Goal: Task Accomplishment & Management: Use online tool/utility

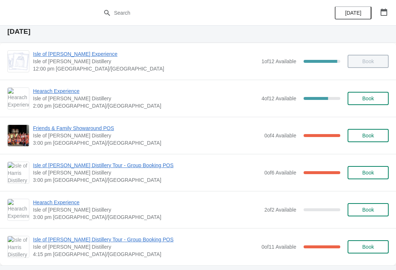
scroll to position [37, 0]
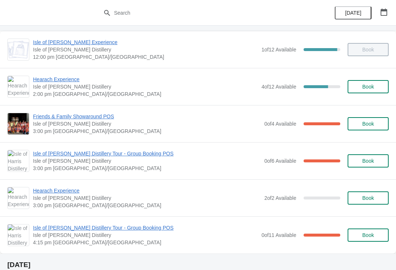
click at [72, 155] on span "Isle of [PERSON_NAME] Distillery Tour - Group Booking POS" at bounding box center [147, 153] width 228 height 7
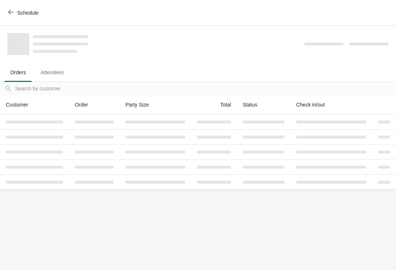
scroll to position [0, 0]
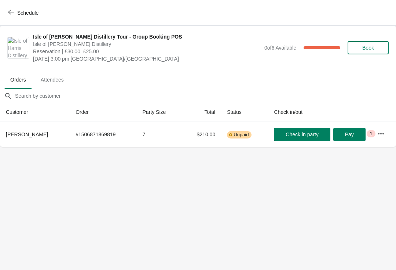
click at [24, 9] on button "Schedule" at bounding box center [24, 12] width 41 height 13
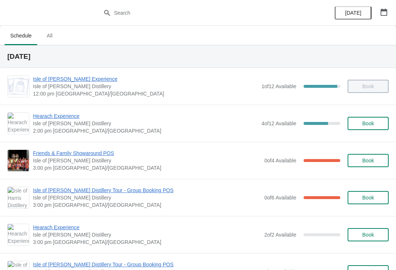
click at [97, 153] on span "Friends & Family Showaround POS" at bounding box center [147, 152] width 228 height 7
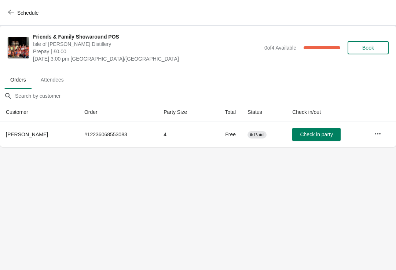
click at [326, 139] on button "Check in party" at bounding box center [316, 134] width 48 height 13
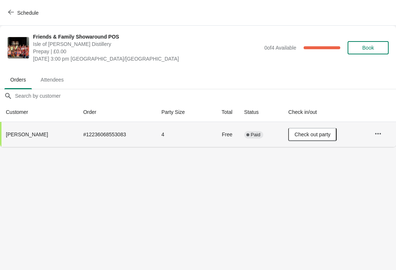
click at [312, 140] on button "Check out party" at bounding box center [312, 134] width 48 height 13
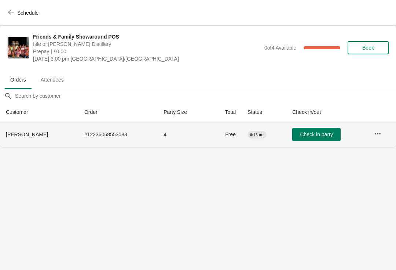
click at [20, 14] on span "Schedule" at bounding box center [27, 13] width 21 height 6
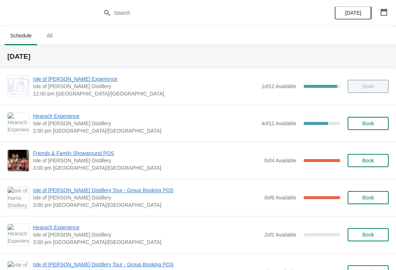
click at [90, 191] on span "Isle of [PERSON_NAME] Distillery Tour - Group Booking POS" at bounding box center [147, 189] width 228 height 7
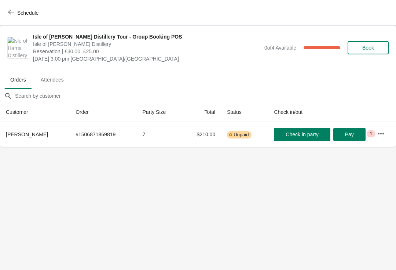
click at [301, 137] on span "Check in party" at bounding box center [302, 134] width 33 height 6
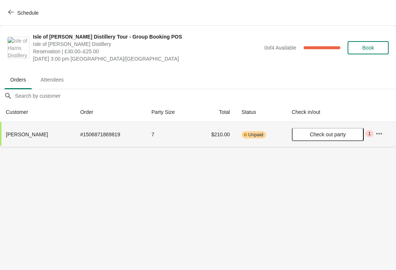
click at [32, 11] on span "Schedule" at bounding box center [27, 13] width 21 height 6
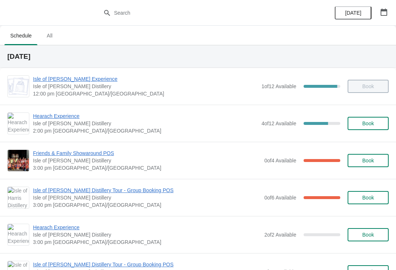
click at [66, 230] on span "Hearach Experience" at bounding box center [147, 226] width 228 height 7
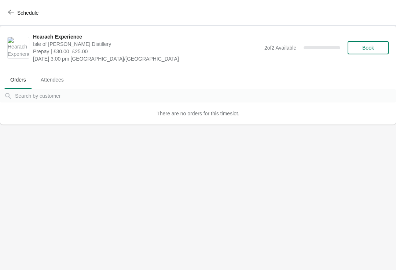
click at [19, 13] on span "Schedule" at bounding box center [27, 13] width 21 height 6
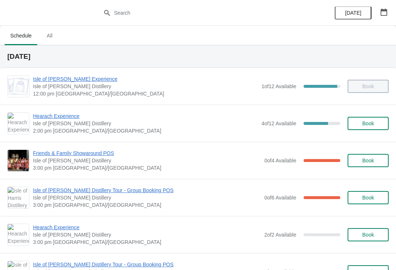
click at [64, 156] on span "Friends & Family Showaround POS" at bounding box center [147, 152] width 228 height 7
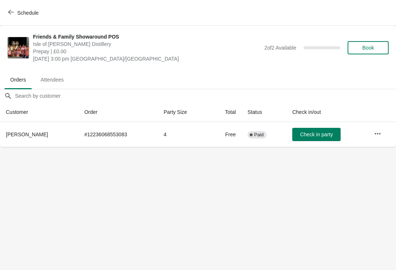
click at [26, 14] on span "Schedule" at bounding box center [27, 13] width 21 height 6
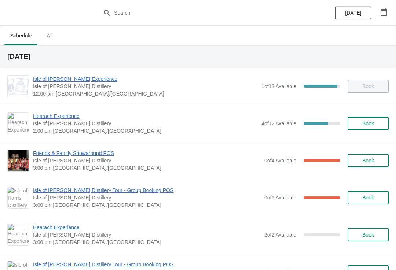
click at [3, 2] on div at bounding box center [198, 13] width 396 height 26
